Goal: Task Accomplishment & Management: Manage account settings

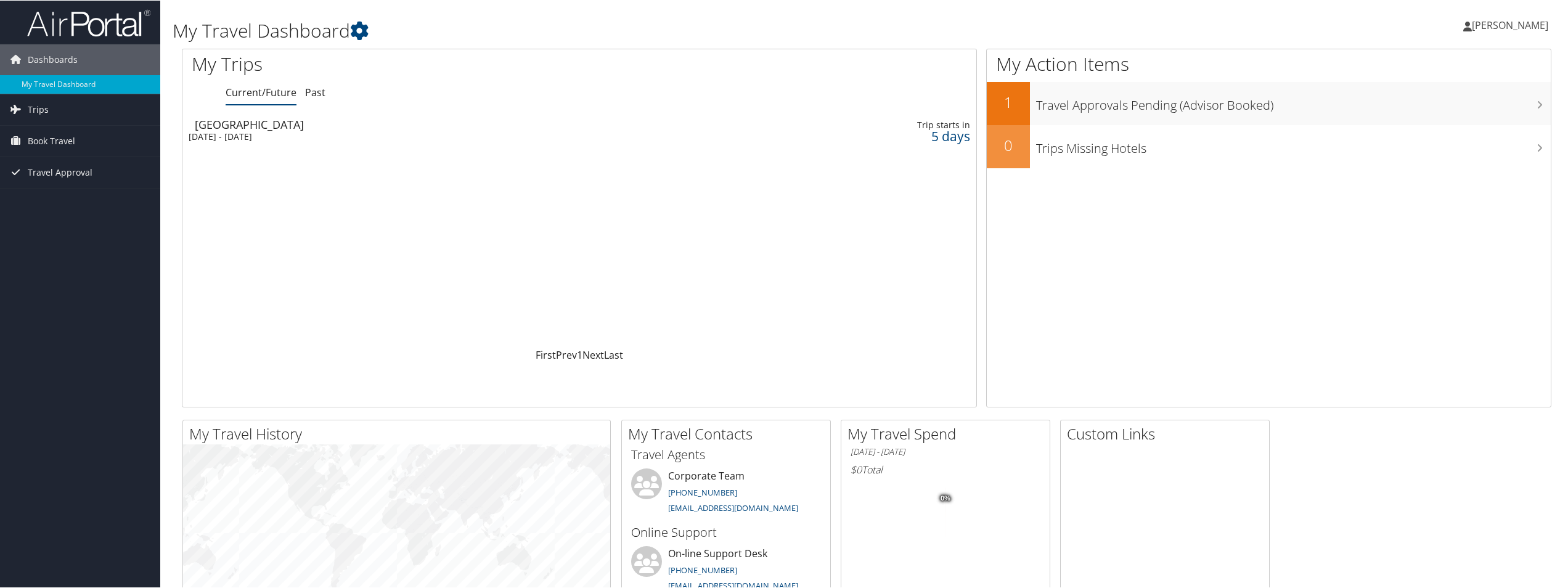
click at [284, 138] on div "[DATE] - [DATE]" at bounding box center [436, 136] width 495 height 11
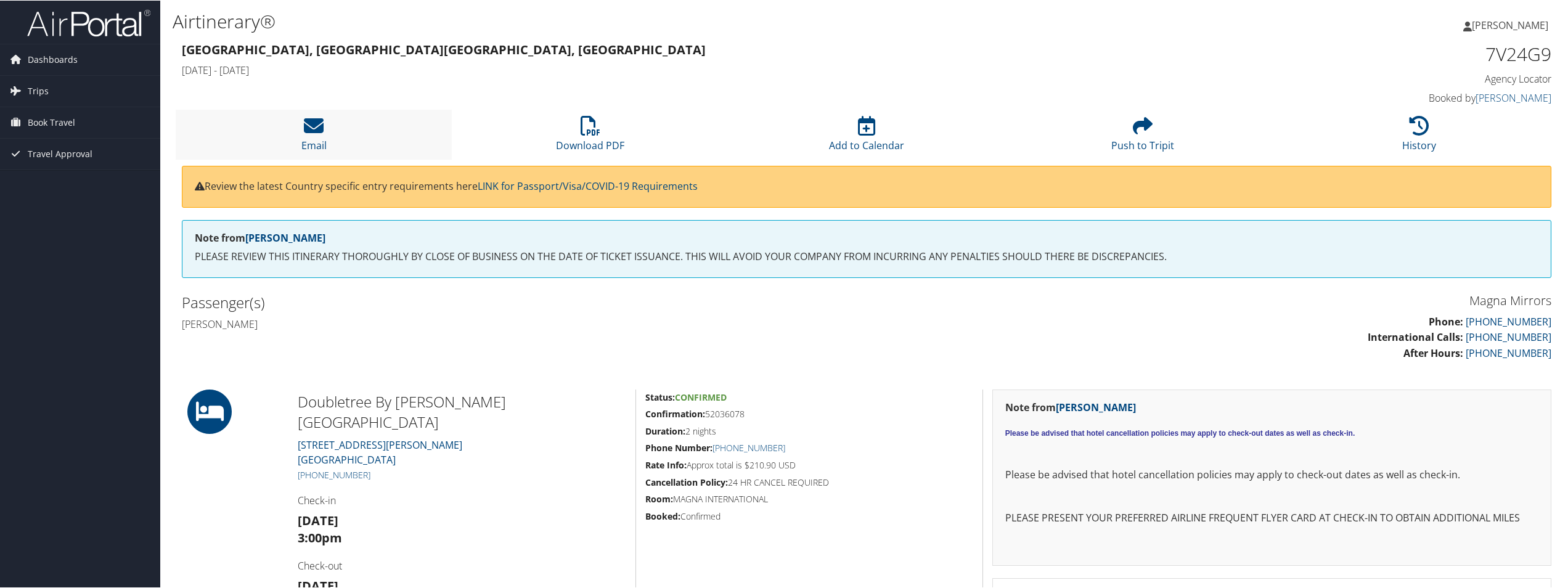
click at [292, 124] on li "Email" at bounding box center [313, 134] width 276 height 50
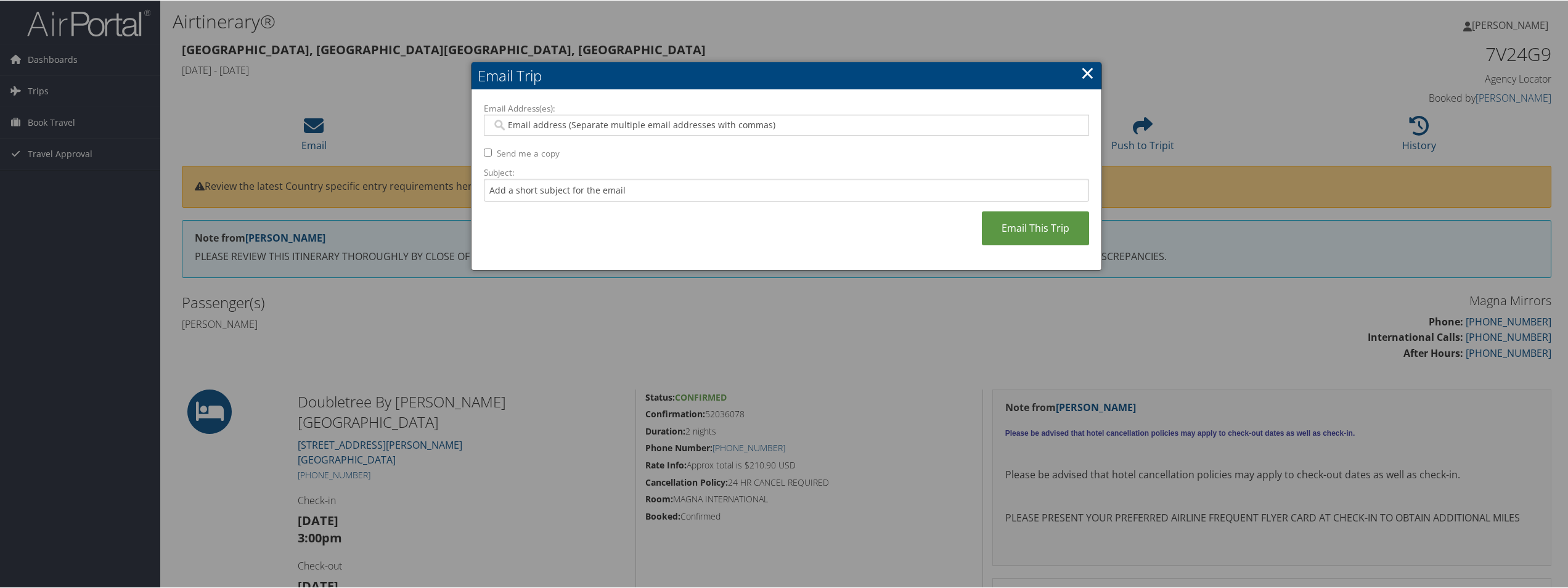
click at [607, 127] on input "Email Address(es):" at bounding box center [785, 124] width 588 height 12
type input "thomas.falk@magna.com"
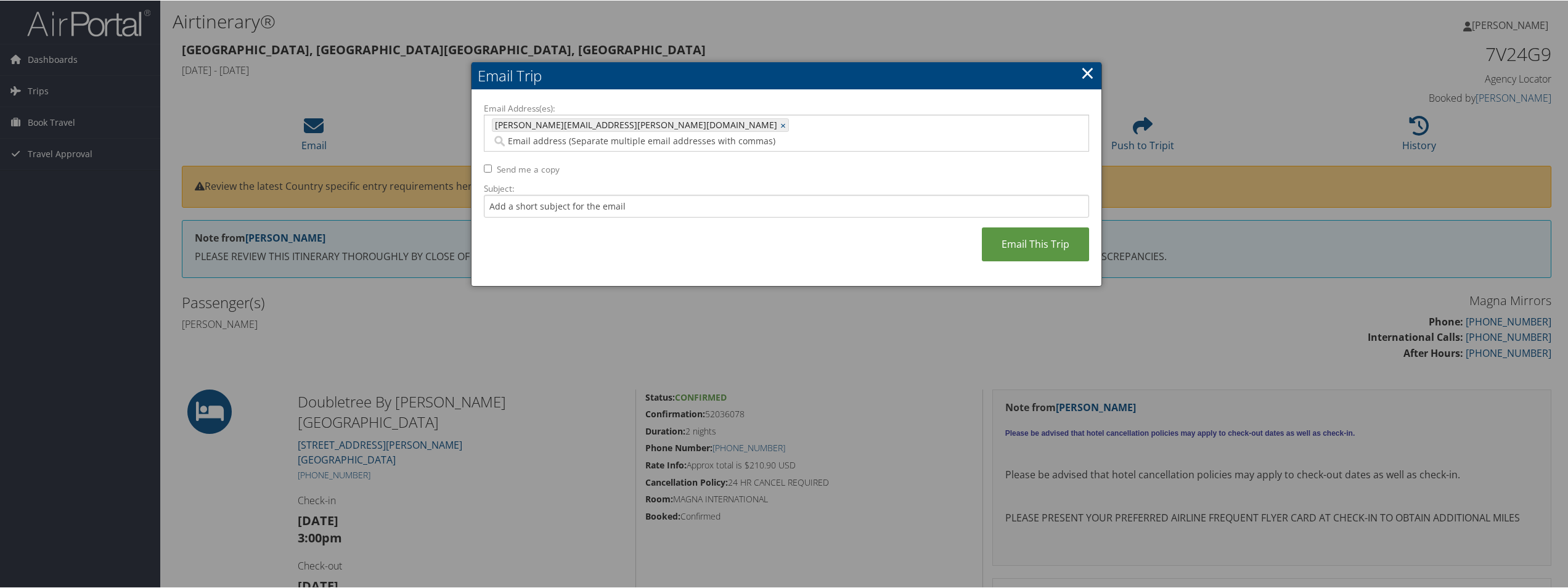
drag, startPoint x: 540, startPoint y: 143, endPoint x: 540, endPoint y: 150, distance: 7.0
click at [539, 144] on div "Email Address(es): thomas.falk@magna.com thomas.falk@magna.com × Send me a copy…" at bounding box center [786, 188] width 605 height 172
click at [540, 163] on label "Send me a copy" at bounding box center [528, 169] width 63 height 12
click at [492, 164] on input "Send me a copy" at bounding box center [487, 167] width 8 height 8
checkbox input "true"
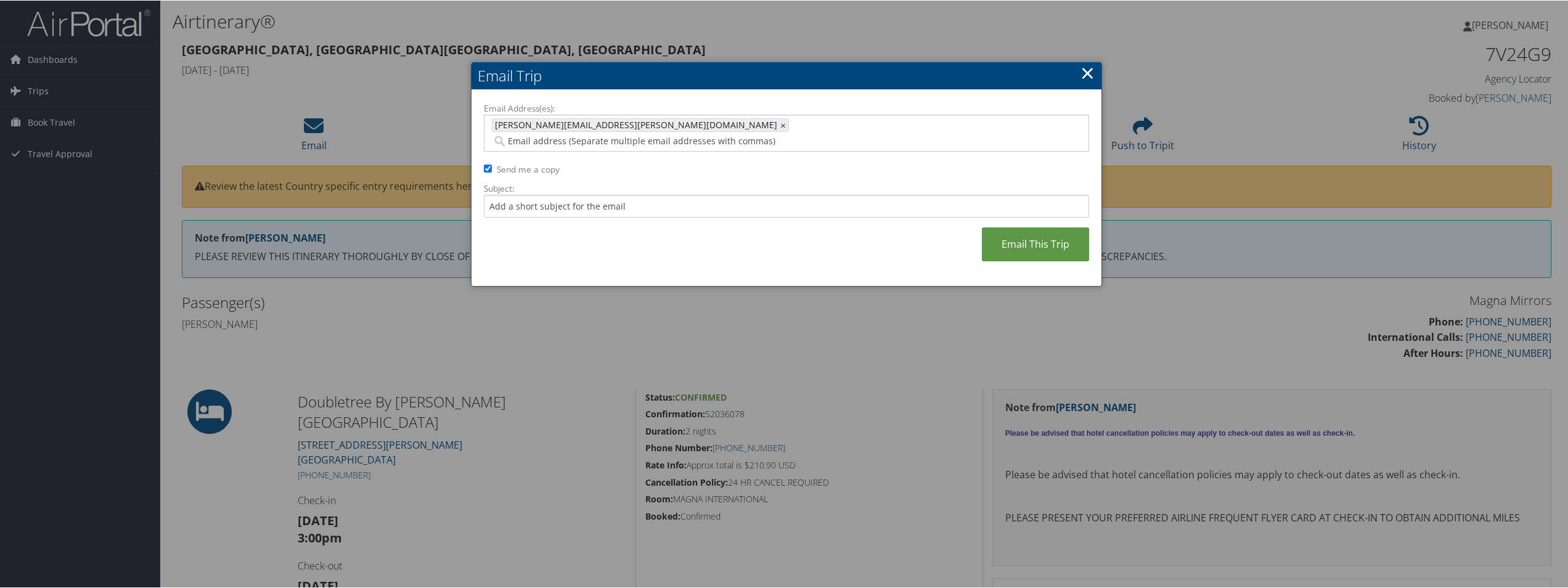
click at [665, 135] on input "Email Address(es):" at bounding box center [726, 140] width 469 height 12
type input "ct.falk@gmail.com"
type input "thomas.falk@magna.com, ct.falk@gmail.com"
click at [1016, 227] on link "Email This Trip" at bounding box center [1035, 244] width 107 height 34
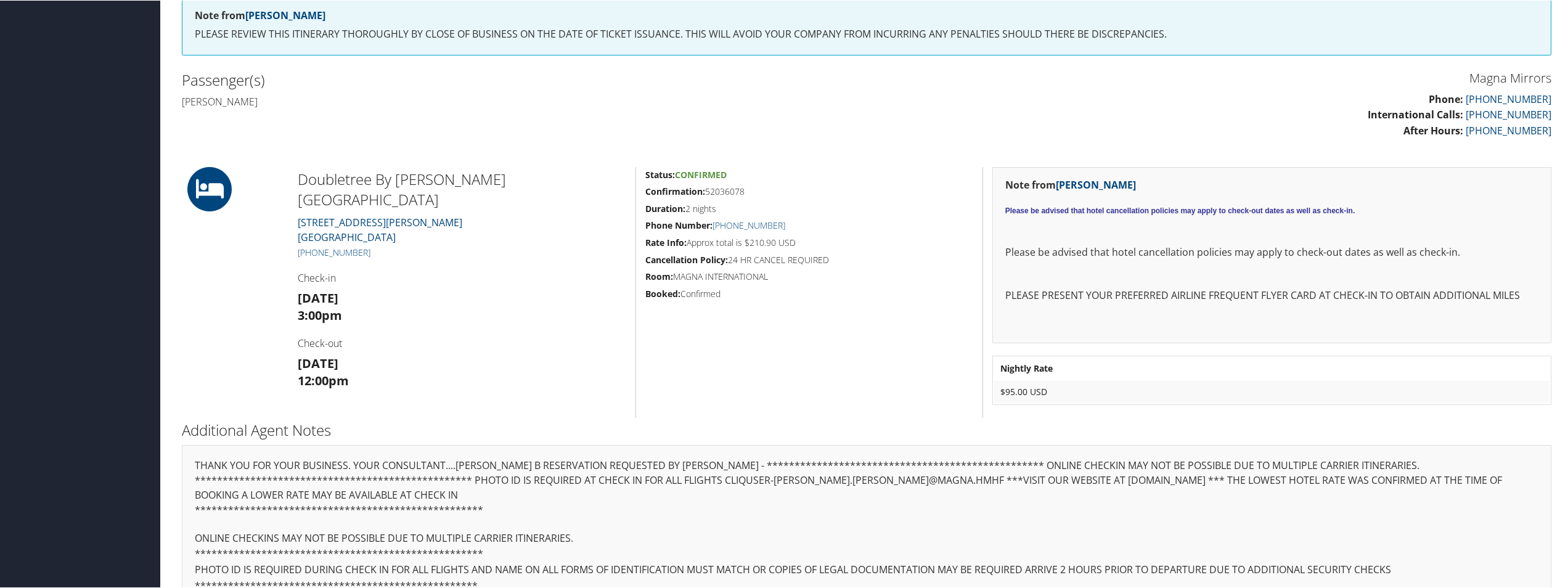
scroll to position [147, 0]
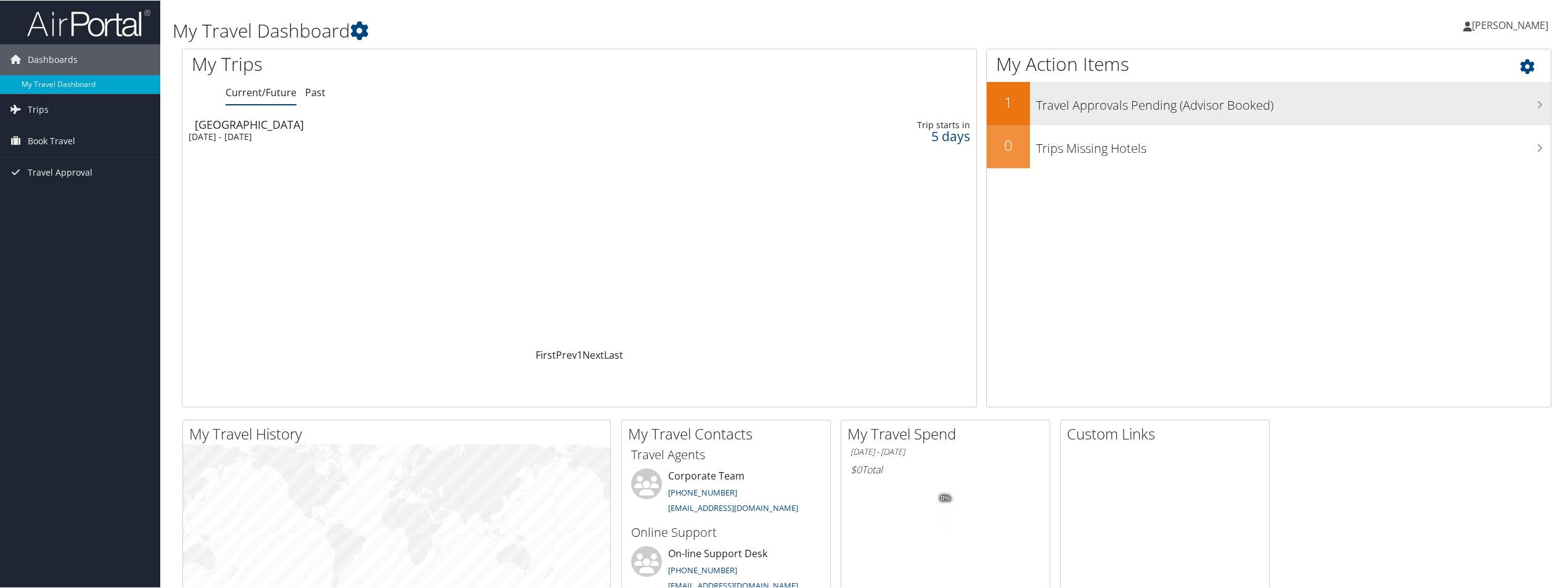
click at [1254, 109] on h3 "Travel Approvals Pending (Advisor Booked)" at bounding box center [1293, 102] width 515 height 23
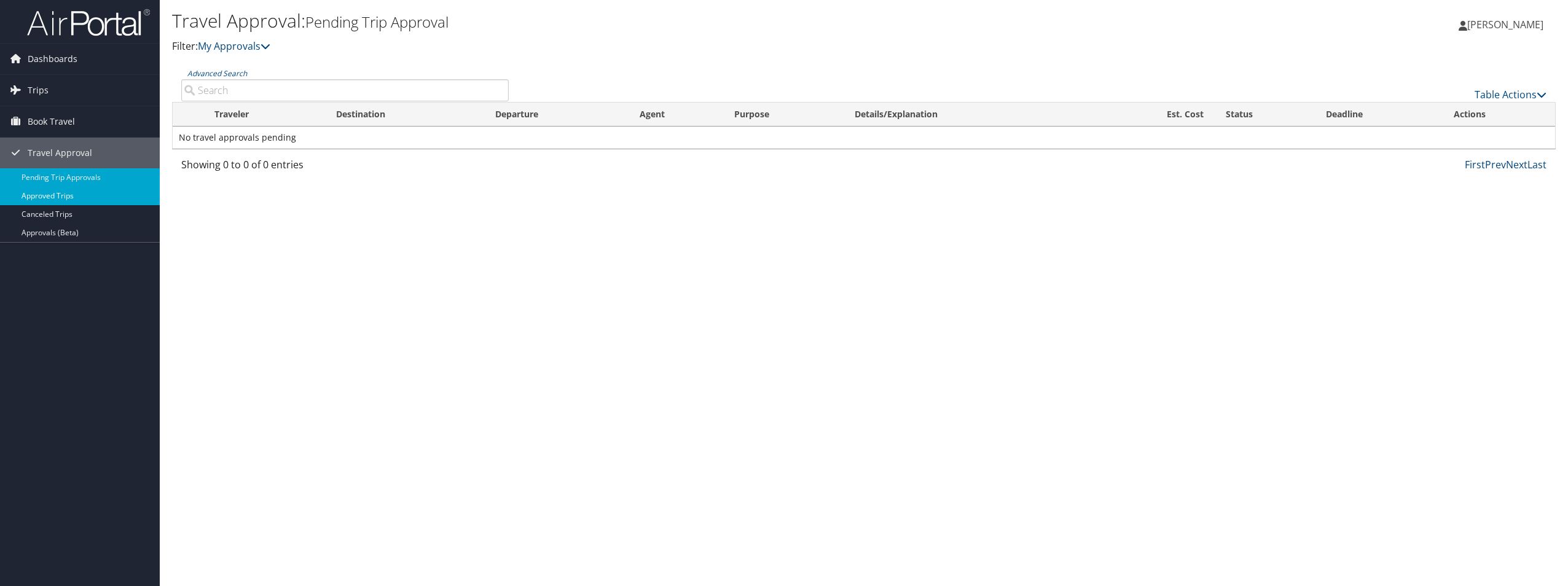
click at [59, 193] on link "Approved Trips" at bounding box center [80, 196] width 160 height 18
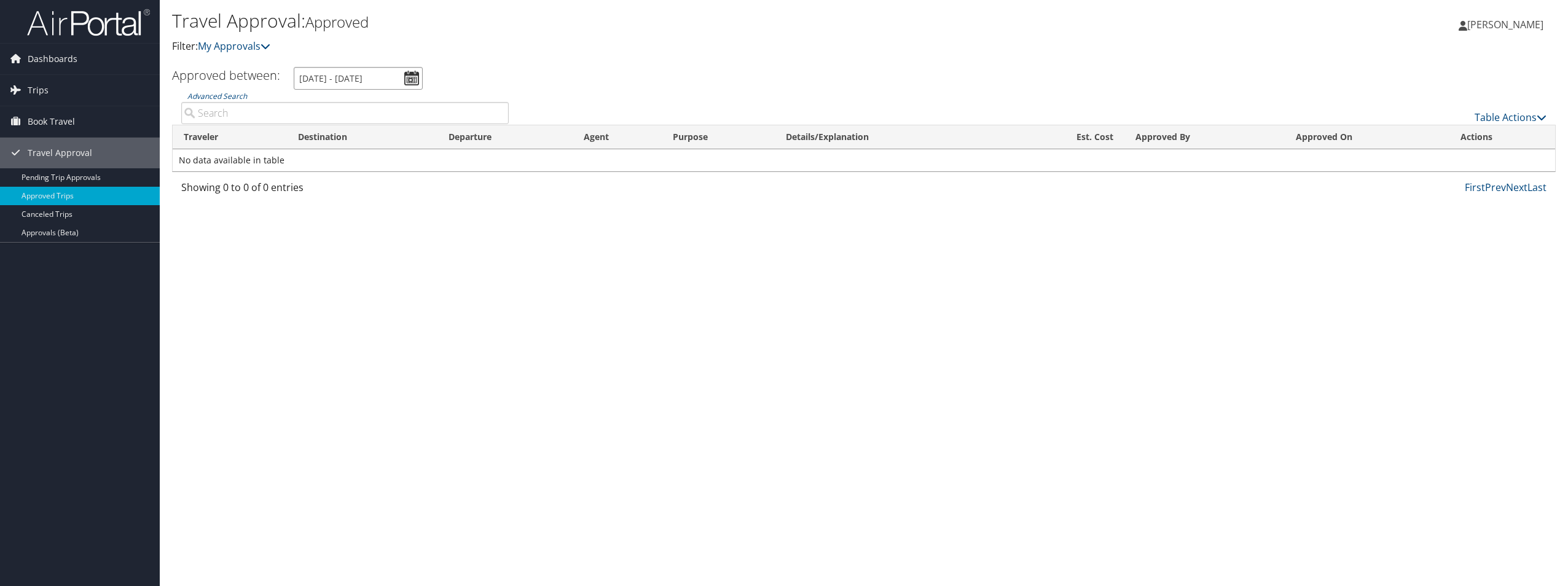
click at [421, 72] on input "8/10/2025 - 9/10/2025" at bounding box center [358, 78] width 129 height 22
click at [379, 78] on input "8/10/2025 - 9/10/2025" at bounding box center [358, 78] width 129 height 22
click at [352, 73] on input "8/10/2025 - 9/10/2025" at bounding box center [358, 78] width 129 height 22
click at [350, 296] on li "Custom Range" at bounding box center [342, 292] width 89 height 16
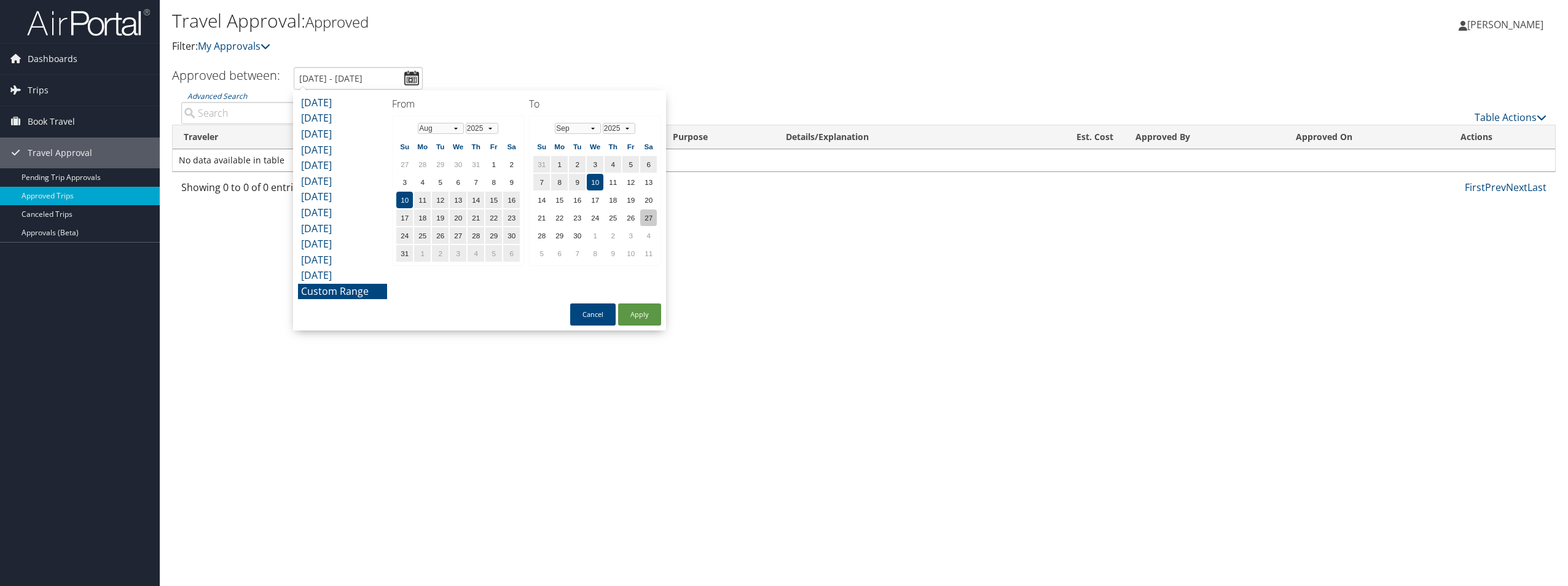
click at [647, 218] on td "27" at bounding box center [648, 218] width 17 height 17
click at [624, 316] on button "Apply" at bounding box center [639, 315] width 43 height 22
type input "8/10/2025 - 9/27/2025"
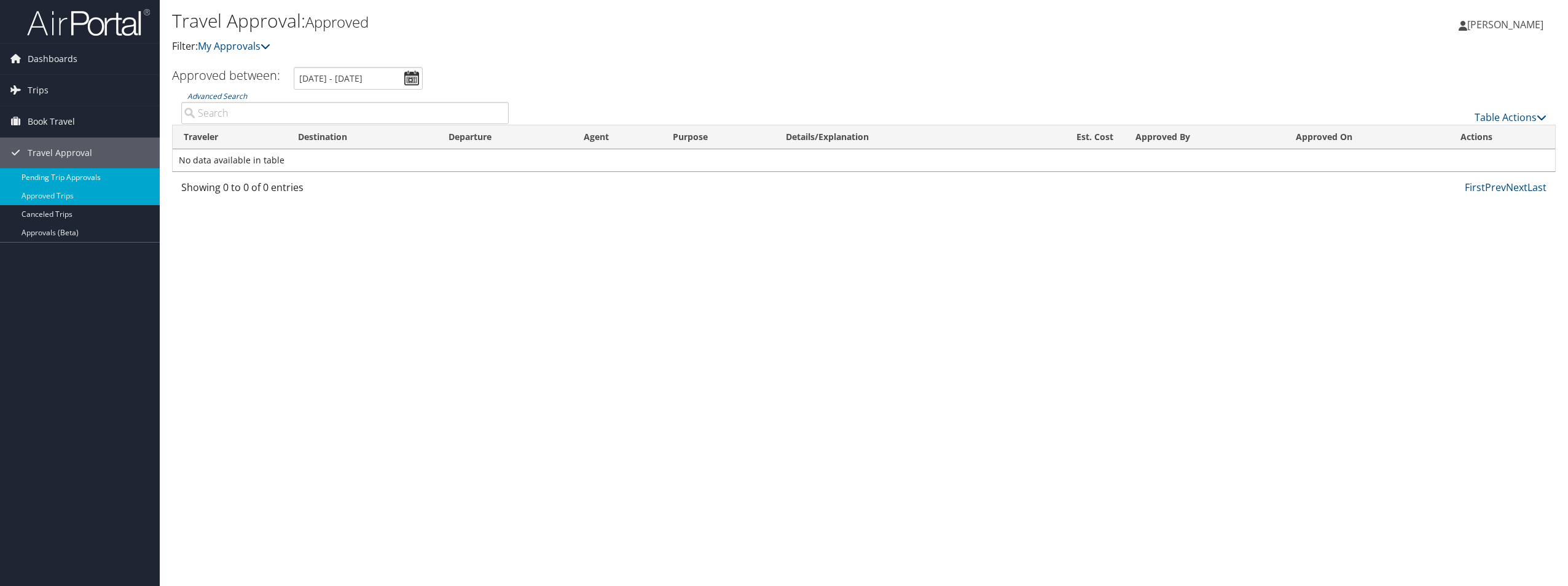
click at [78, 177] on link "Pending Trip Approvals" at bounding box center [80, 177] width 160 height 18
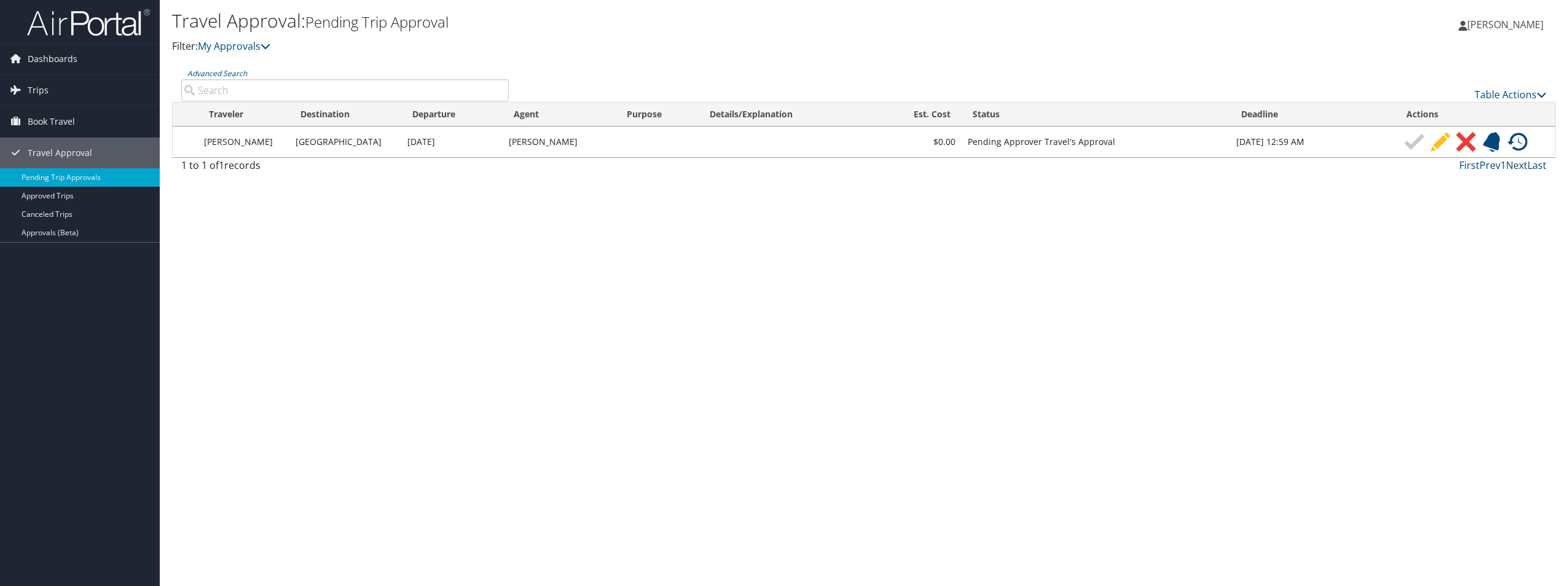
click at [1414, 146] on img at bounding box center [1414, 141] width 20 height 20
click at [1252, 152] on td "Sep 12 2025 12:59 AM" at bounding box center [1313, 142] width 166 height 30
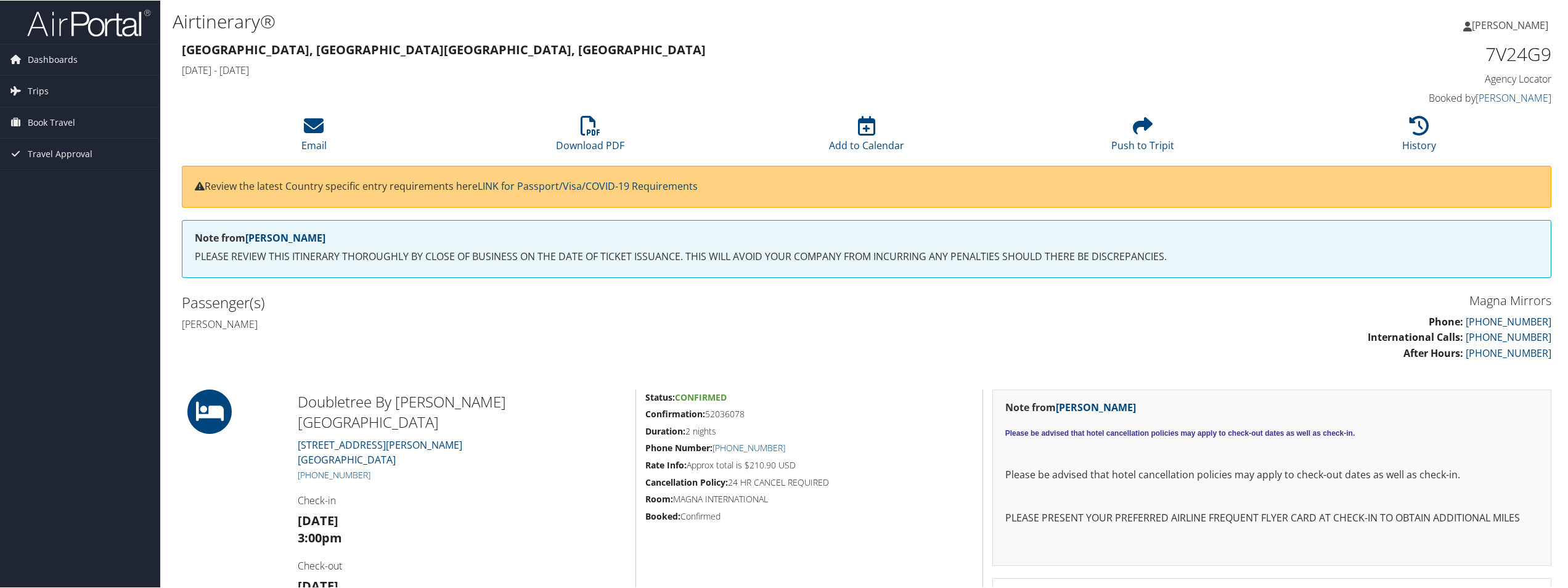
click at [1058, 199] on div "Review the latest Country specific entry requirements here LINK for Passport/Vi…" at bounding box center [866, 186] width 1369 height 42
click at [87, 154] on span "Travel Approval" at bounding box center [60, 154] width 65 height 31
click at [1375, 122] on li "History" at bounding box center [1420, 134] width 276 height 50
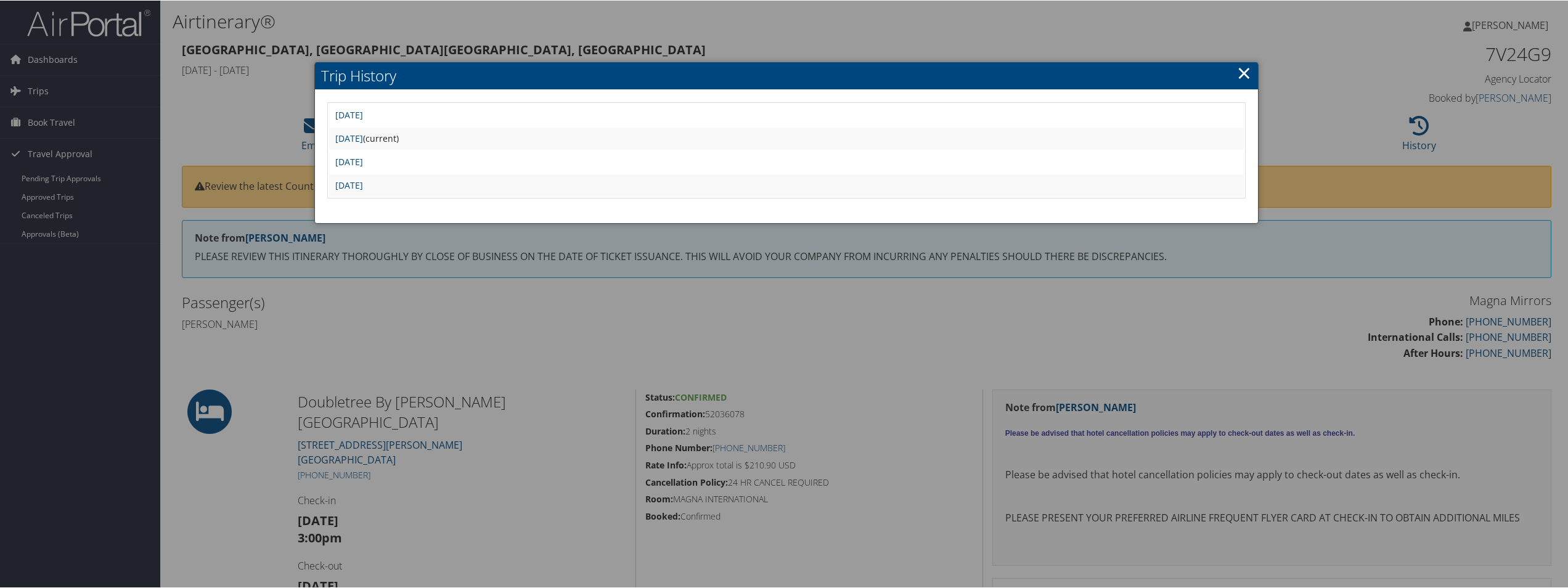
click at [1372, 122] on div at bounding box center [786, 294] width 1572 height 588
